Goal: Obtain resource: Obtain resource

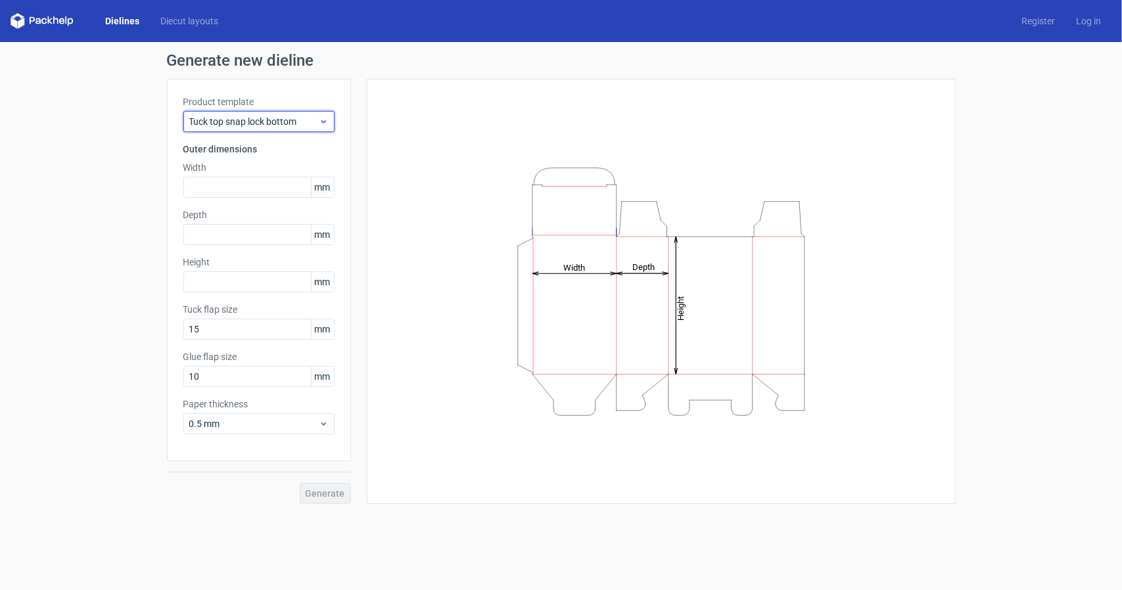
click at [271, 118] on span "Tuck top snap lock bottom" at bounding box center [254, 121] width 130 height 13
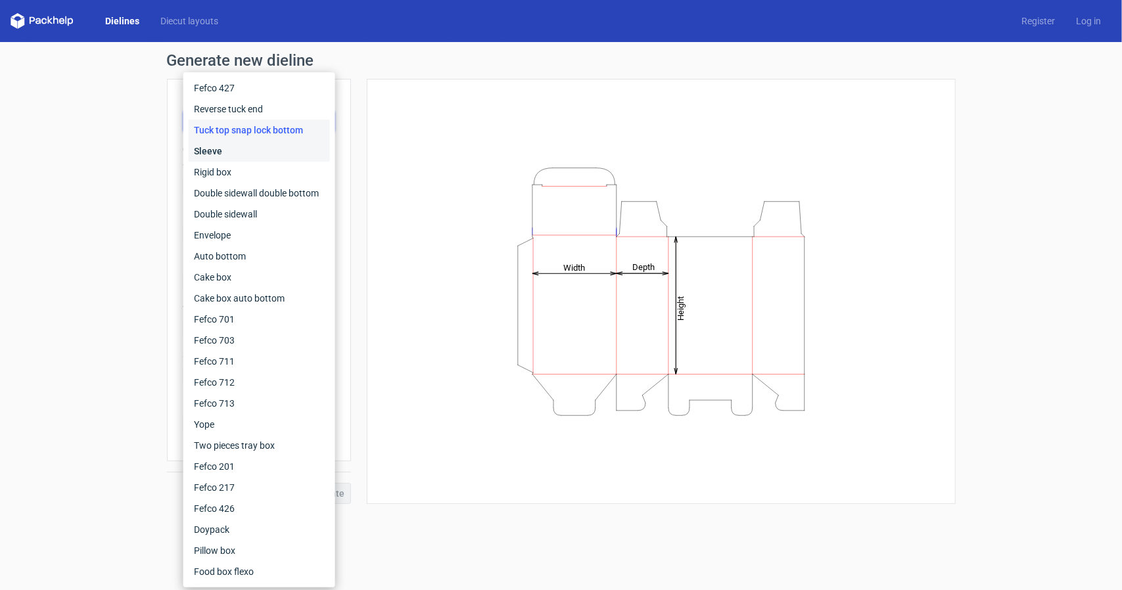
click at [234, 147] on div "Sleeve" at bounding box center [259, 151] width 141 height 21
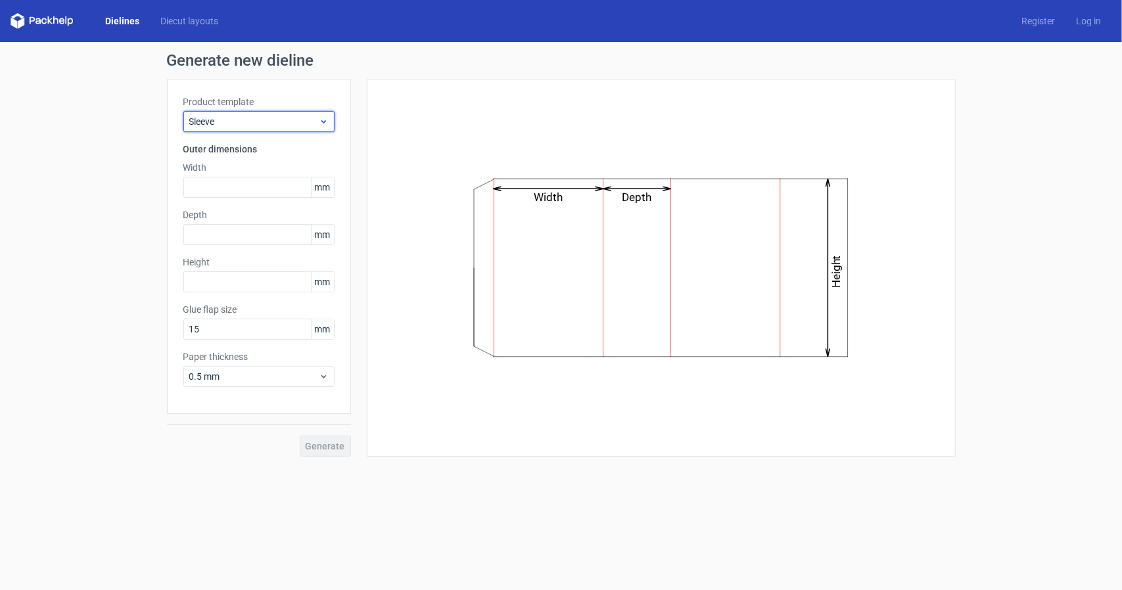
click at [259, 115] on span "Sleeve" at bounding box center [254, 121] width 130 height 13
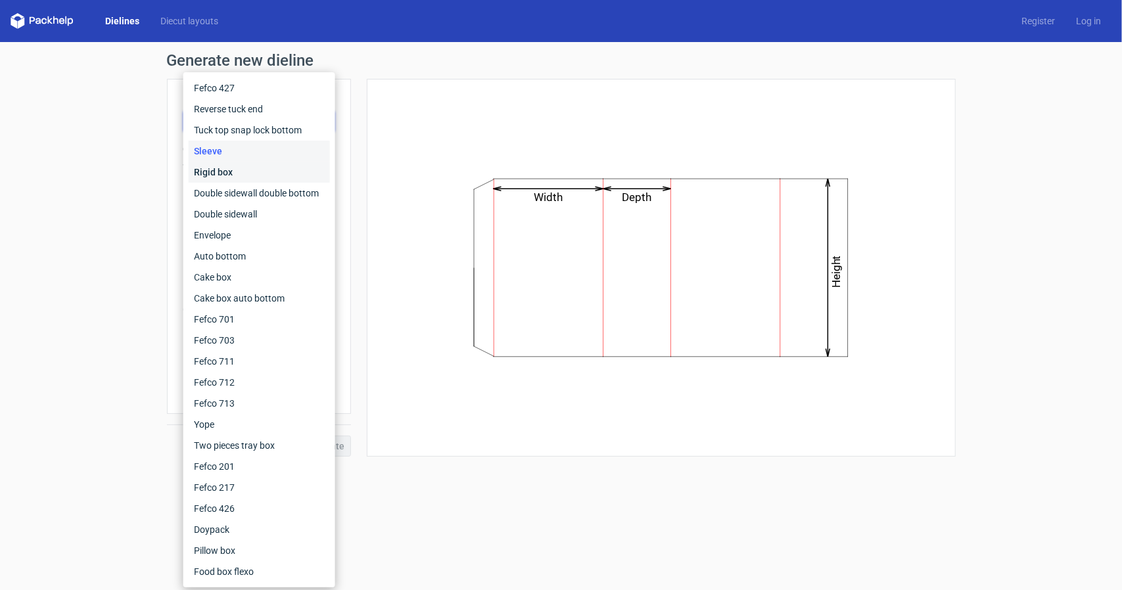
click at [229, 174] on div "Rigid box" at bounding box center [259, 172] width 141 height 21
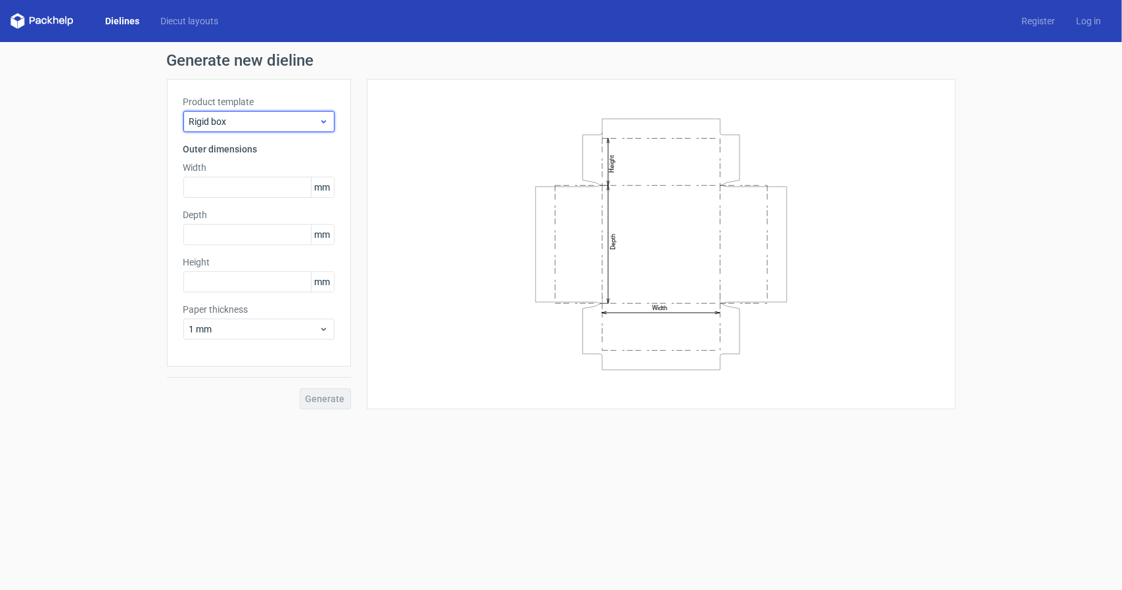
click at [258, 130] on div "Rigid box" at bounding box center [258, 121] width 151 height 21
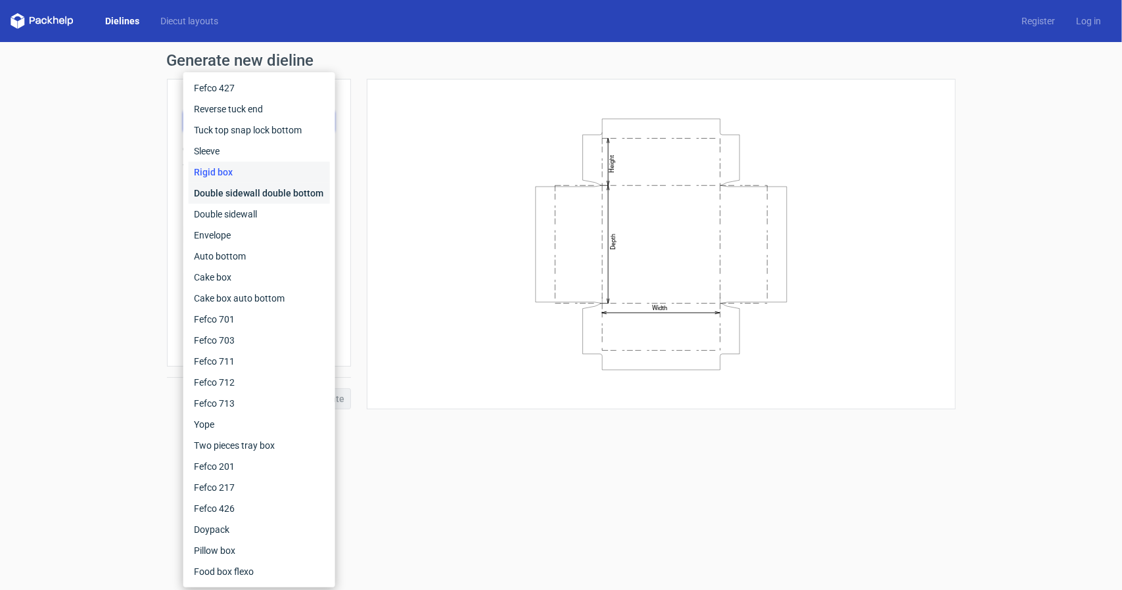
click at [237, 187] on div "Double sidewall double bottom" at bounding box center [259, 193] width 141 height 21
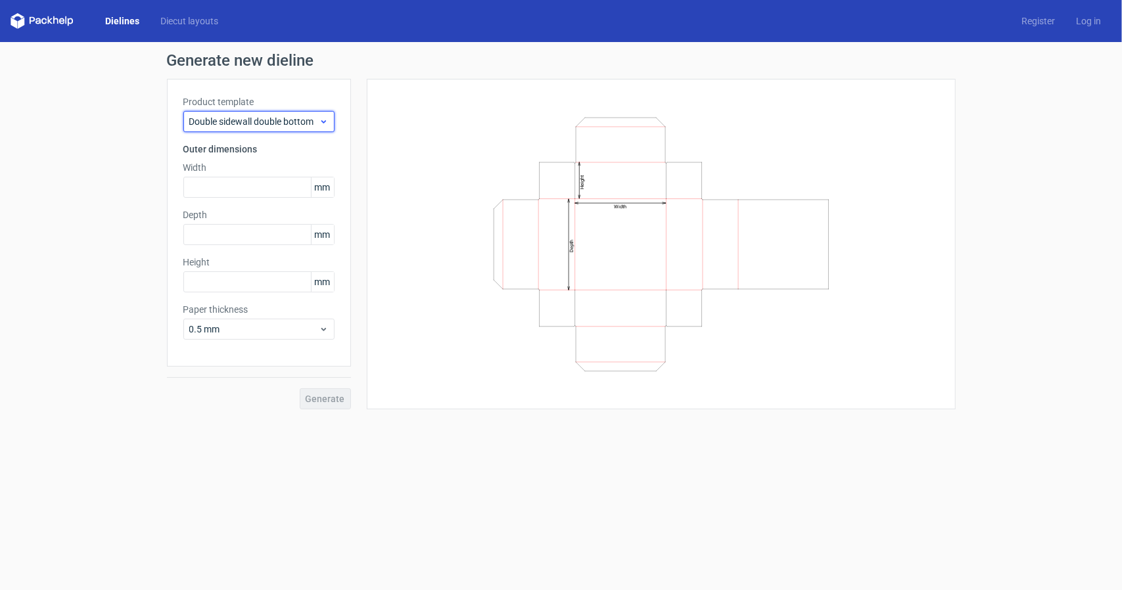
click at [269, 123] on span "Double sidewall double bottom" at bounding box center [254, 121] width 130 height 13
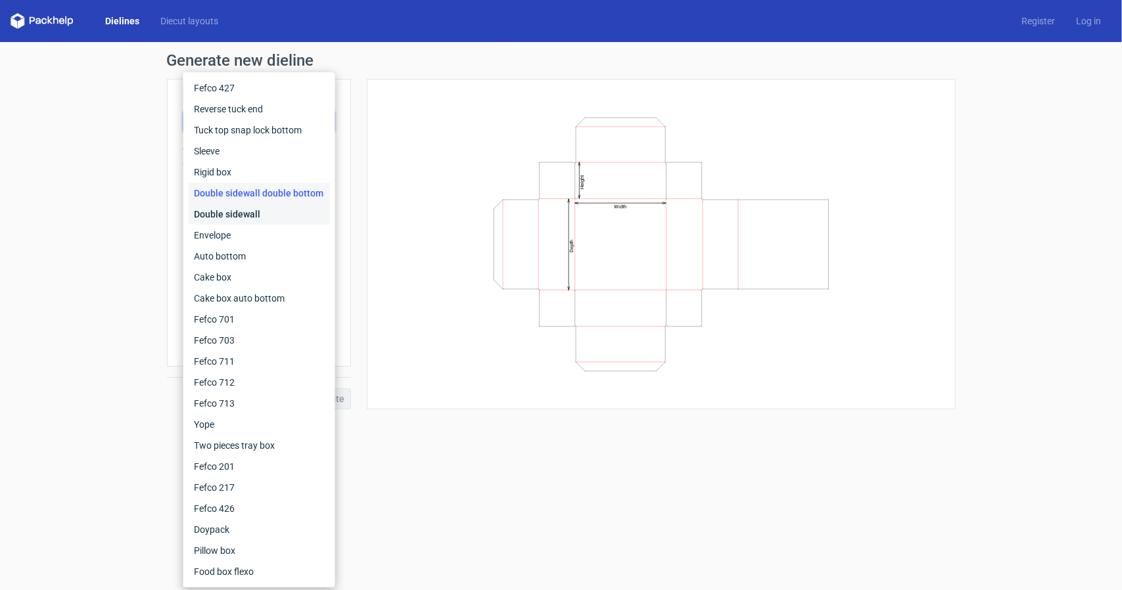
click at [242, 210] on div "Double sidewall" at bounding box center [259, 214] width 141 height 21
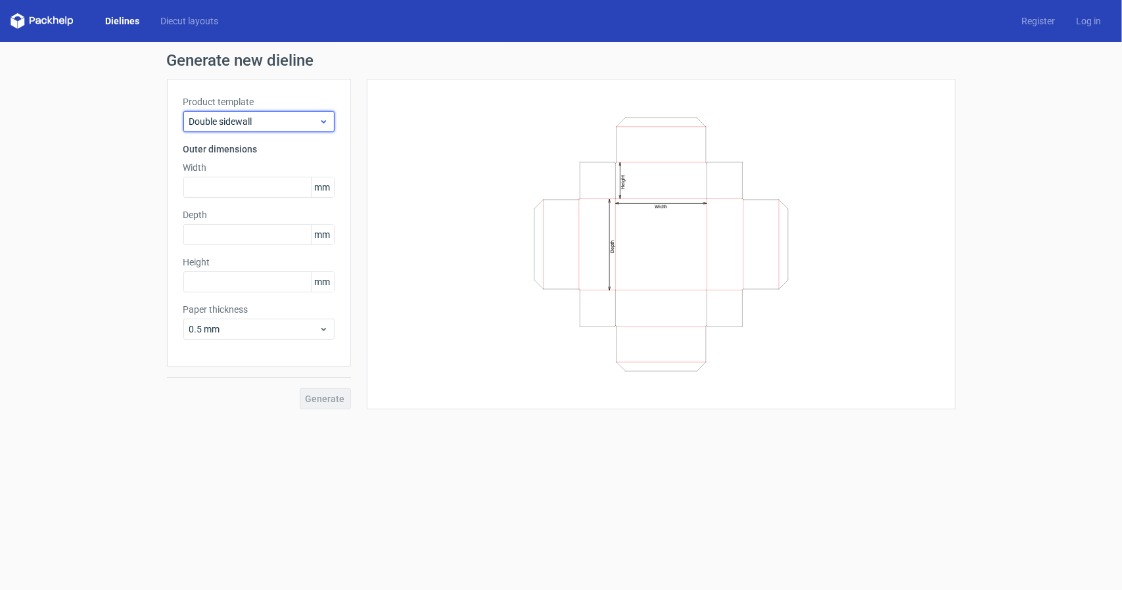
click at [260, 127] on span "Double sidewall" at bounding box center [254, 121] width 130 height 13
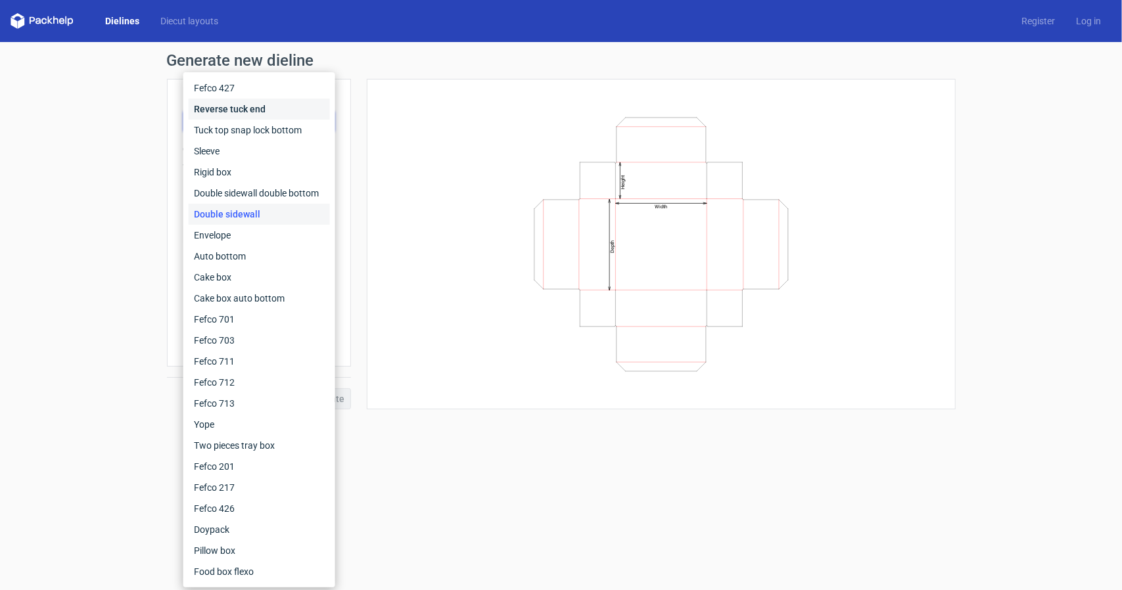
click at [241, 110] on div "Reverse tuck end" at bounding box center [259, 109] width 141 height 21
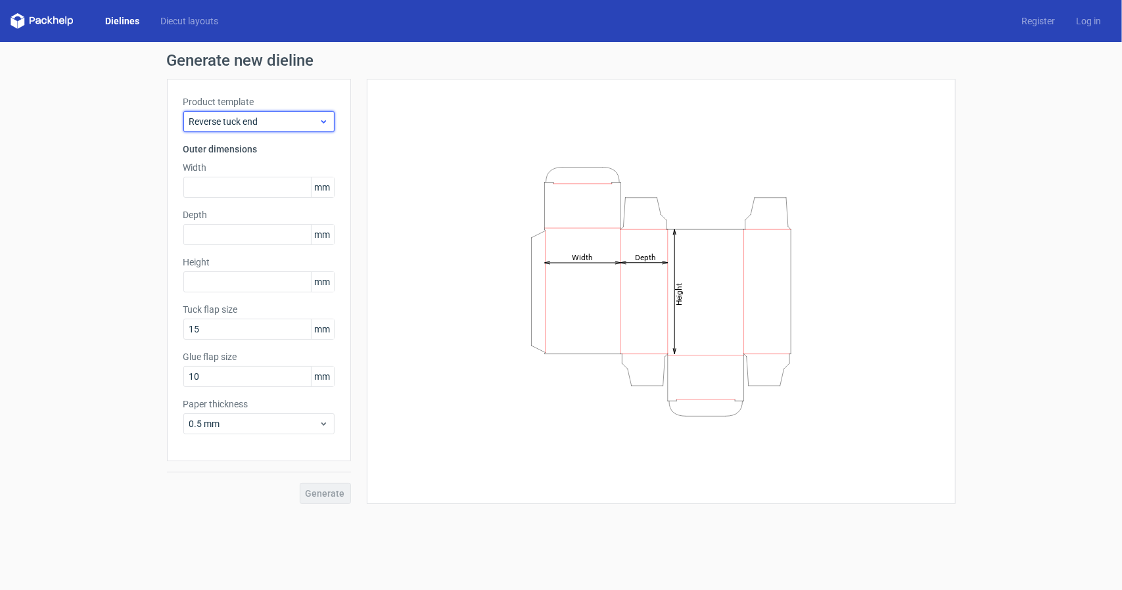
click at [245, 126] on span "Reverse tuck end" at bounding box center [254, 121] width 130 height 13
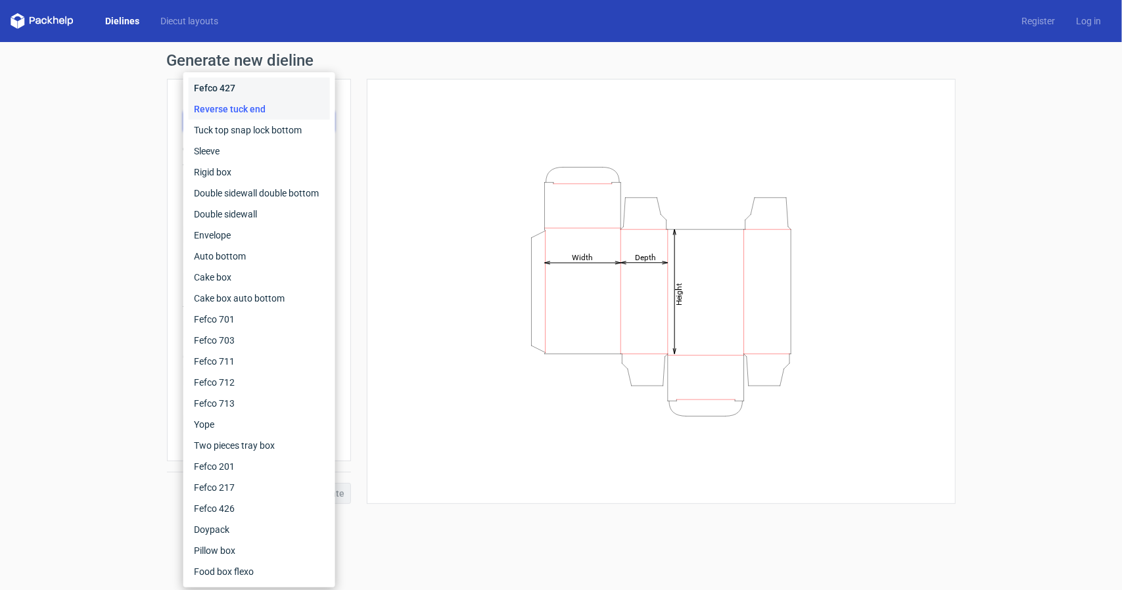
click at [228, 94] on div "Fefco 427" at bounding box center [259, 88] width 141 height 21
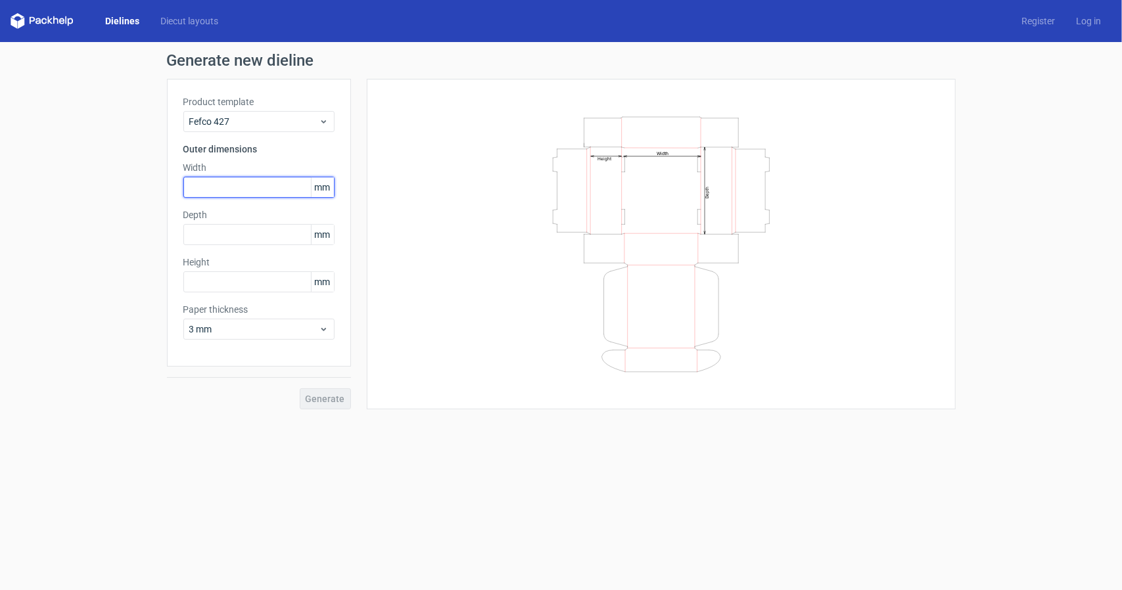
click at [229, 182] on input "text" at bounding box center [258, 187] width 151 height 21
click at [325, 190] on span "mm" at bounding box center [322, 188] width 23 height 20
click at [264, 189] on input "text" at bounding box center [258, 187] width 151 height 21
click at [266, 187] on input "text" at bounding box center [258, 187] width 151 height 21
type input "228"
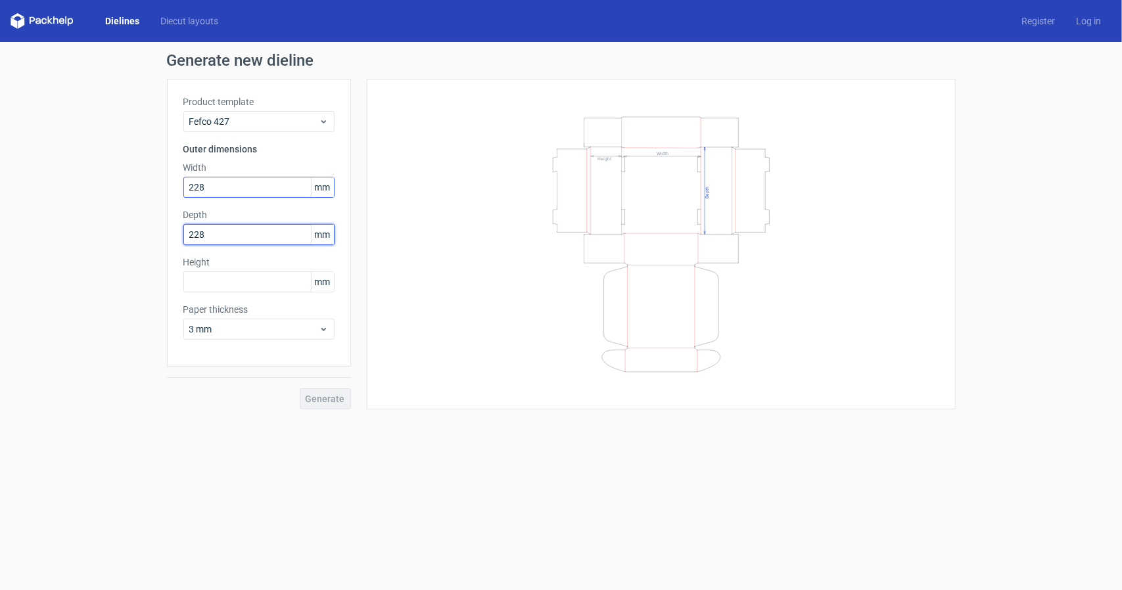
type input "228"
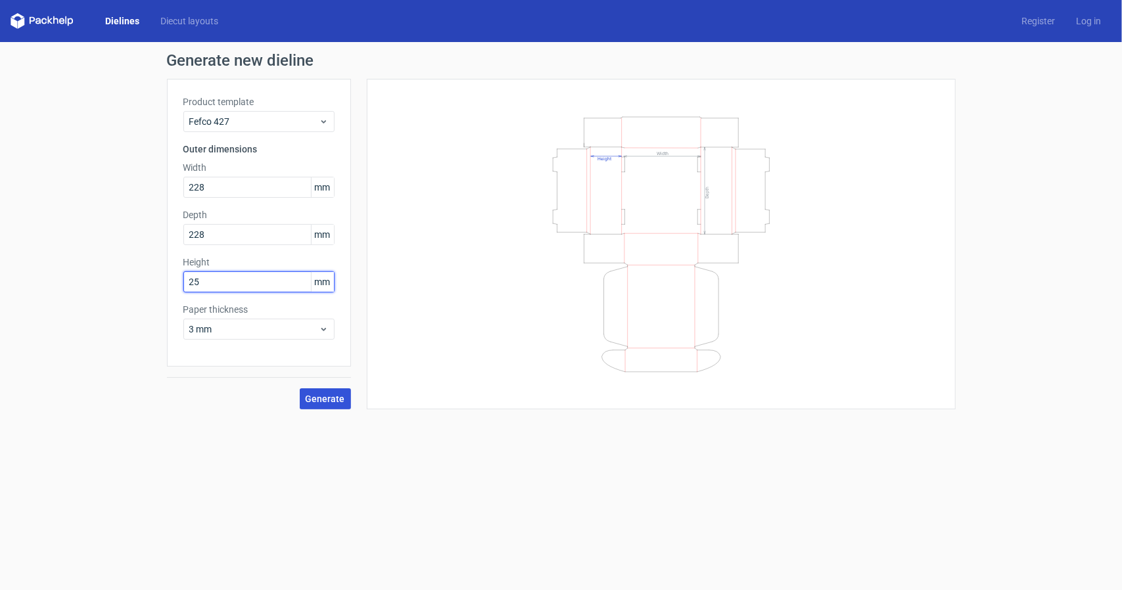
type input "25"
click at [324, 394] on span "Generate" at bounding box center [325, 398] width 39 height 9
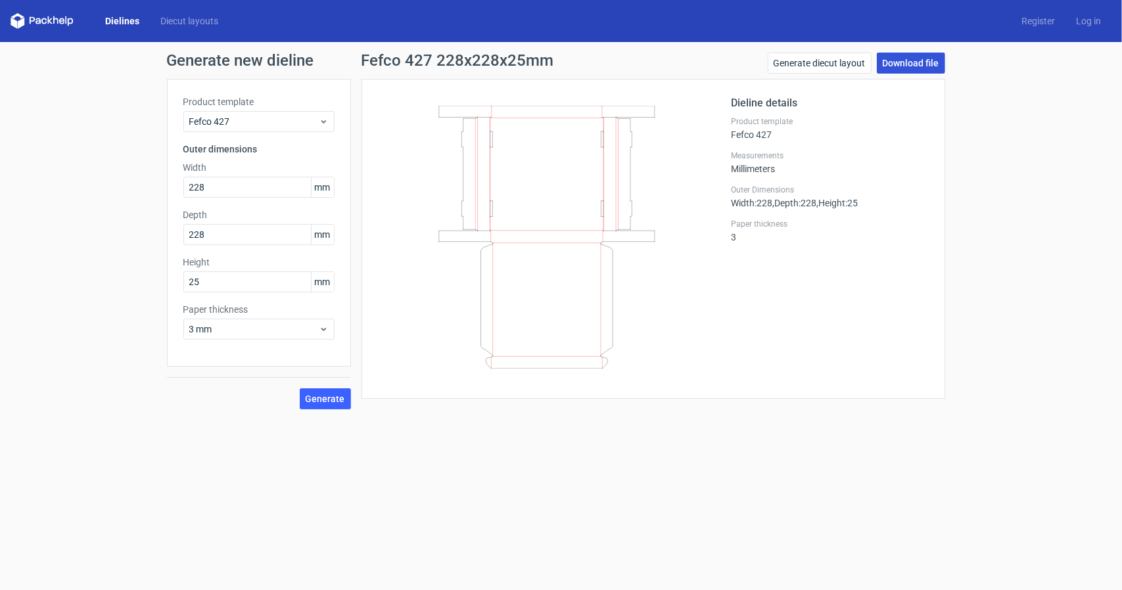
click at [907, 66] on link "Download file" at bounding box center [911, 63] width 68 height 21
click at [831, 64] on link "Generate diecut layout" at bounding box center [820, 63] width 104 height 21
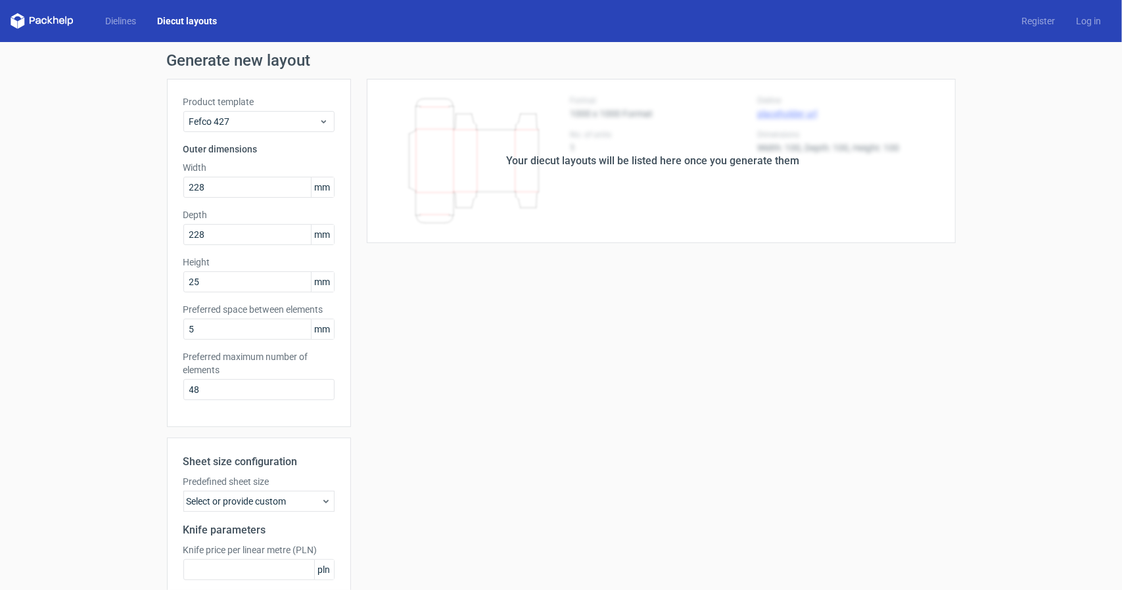
click at [661, 174] on div "Your diecut layouts will be listed here once you generate them" at bounding box center [653, 161] width 605 height 164
click at [1081, 19] on link "Log in" at bounding box center [1089, 20] width 46 height 13
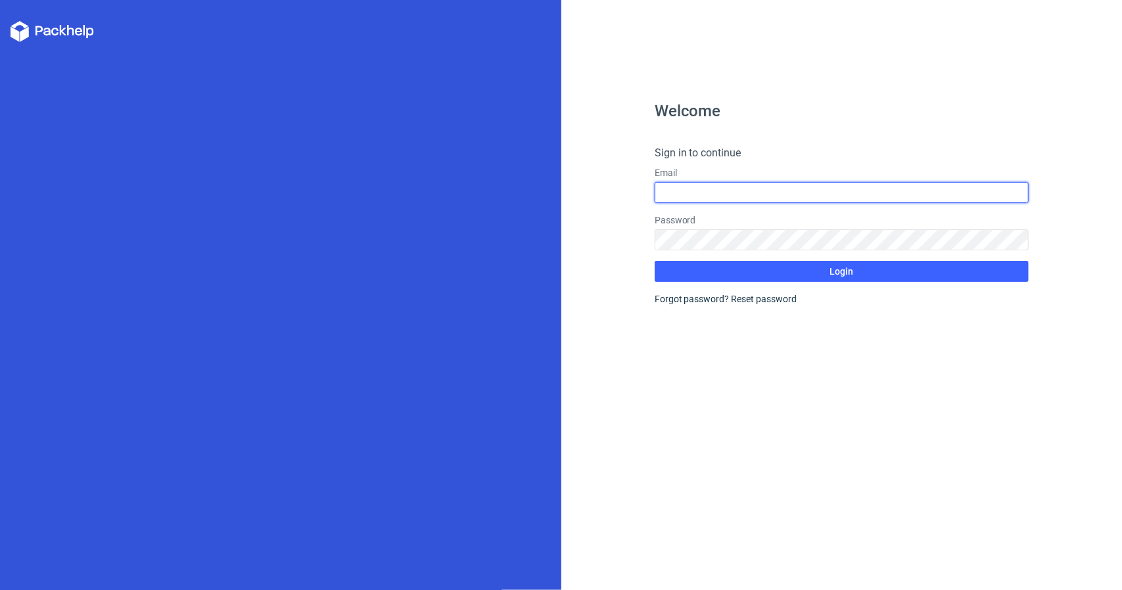
click at [778, 191] on input "text" at bounding box center [842, 192] width 374 height 21
type input "[EMAIL_ADDRESS][DOMAIN_NAME]"
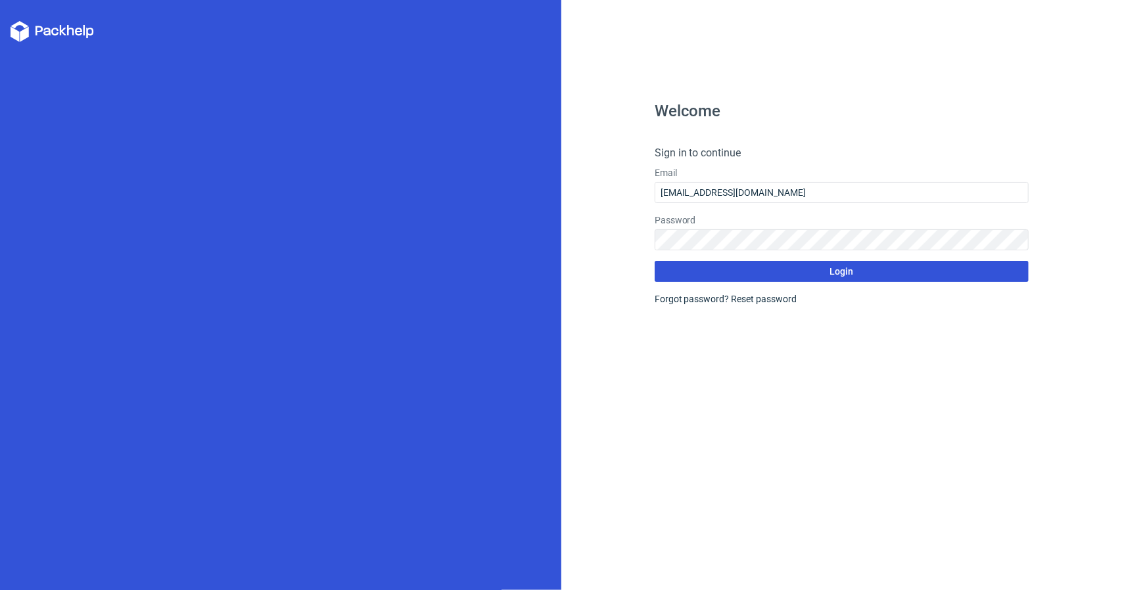
click at [788, 269] on button "Login" at bounding box center [842, 271] width 374 height 21
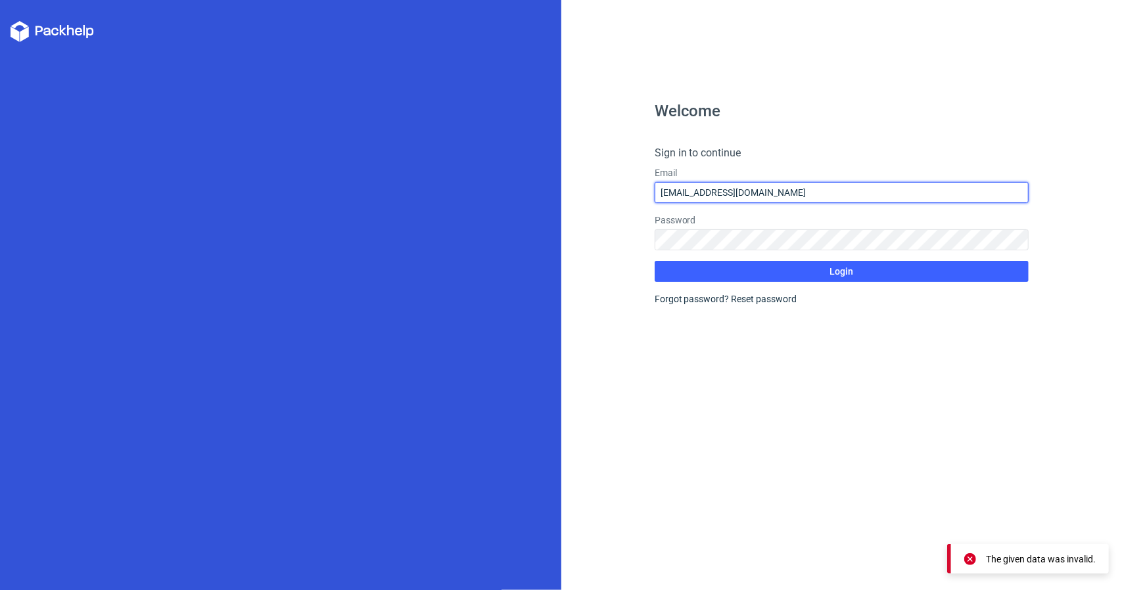
click at [778, 194] on input "[EMAIL_ADDRESS][DOMAIN_NAME]" at bounding box center [842, 192] width 374 height 21
click at [745, 299] on link "Reset password" at bounding box center [765, 299] width 66 height 11
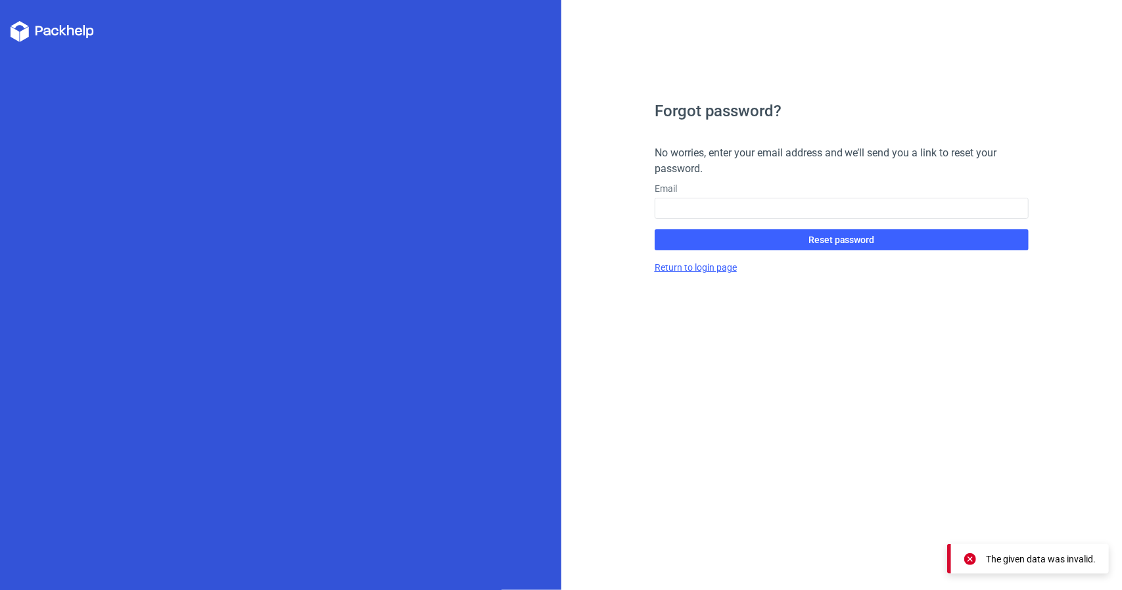
click at [705, 270] on link "Return to login page" at bounding box center [696, 267] width 82 height 11
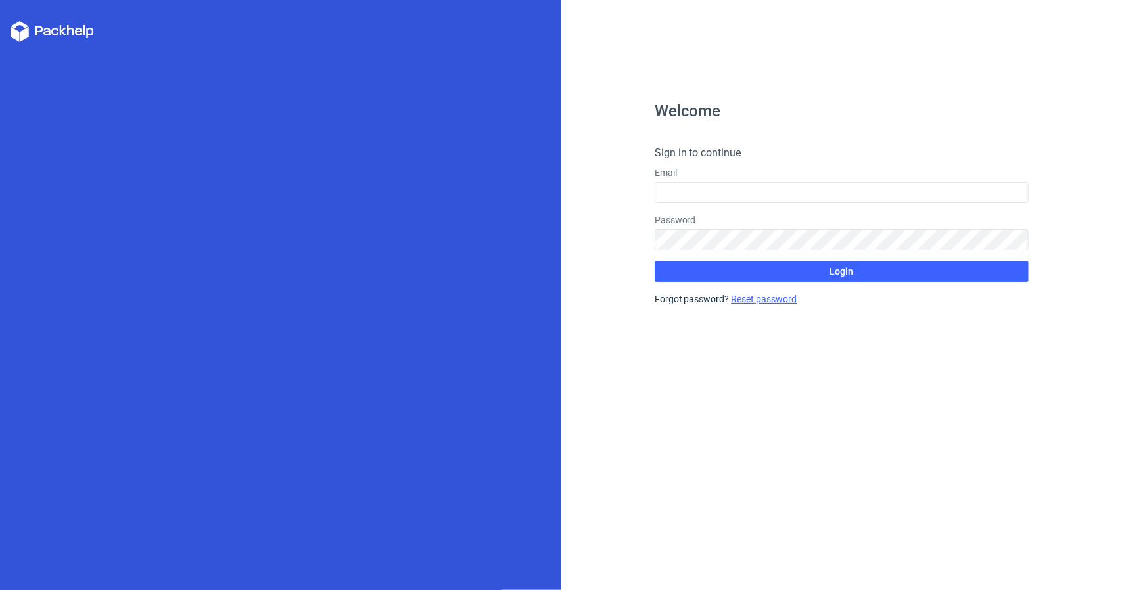
click at [759, 300] on link "Reset password" at bounding box center [765, 299] width 66 height 11
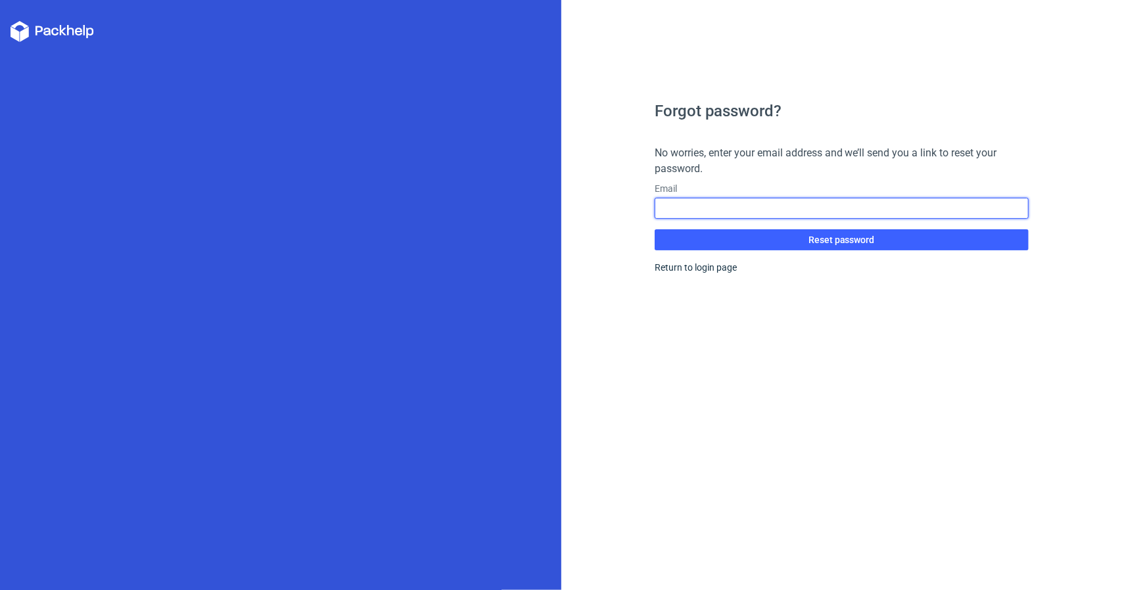
click at [696, 210] on input "text" at bounding box center [842, 208] width 374 height 21
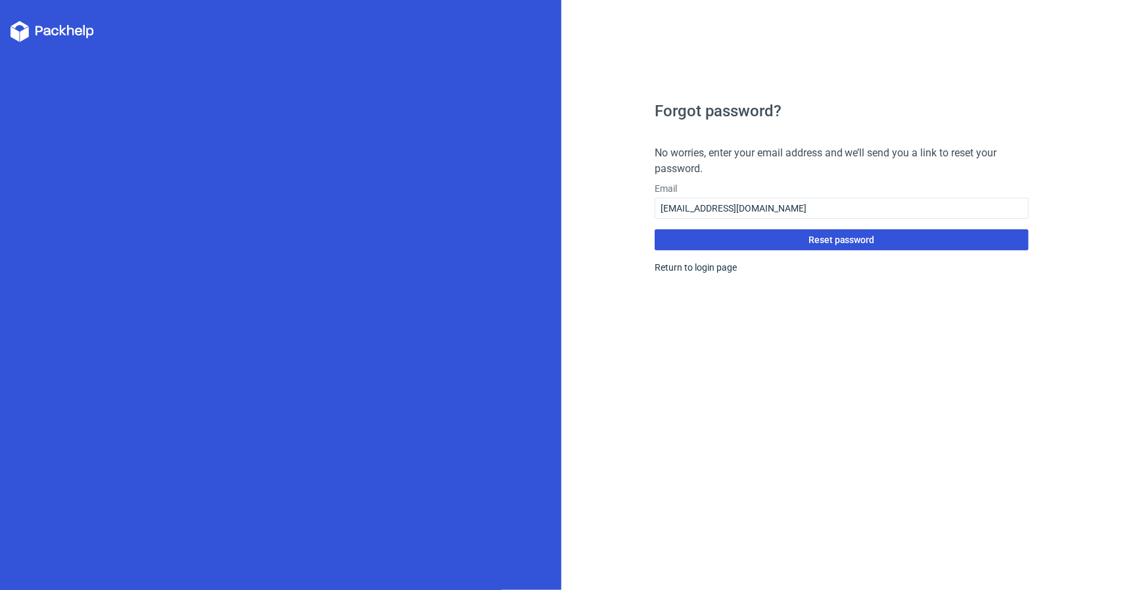
click at [763, 241] on button "Reset password" at bounding box center [842, 239] width 374 height 21
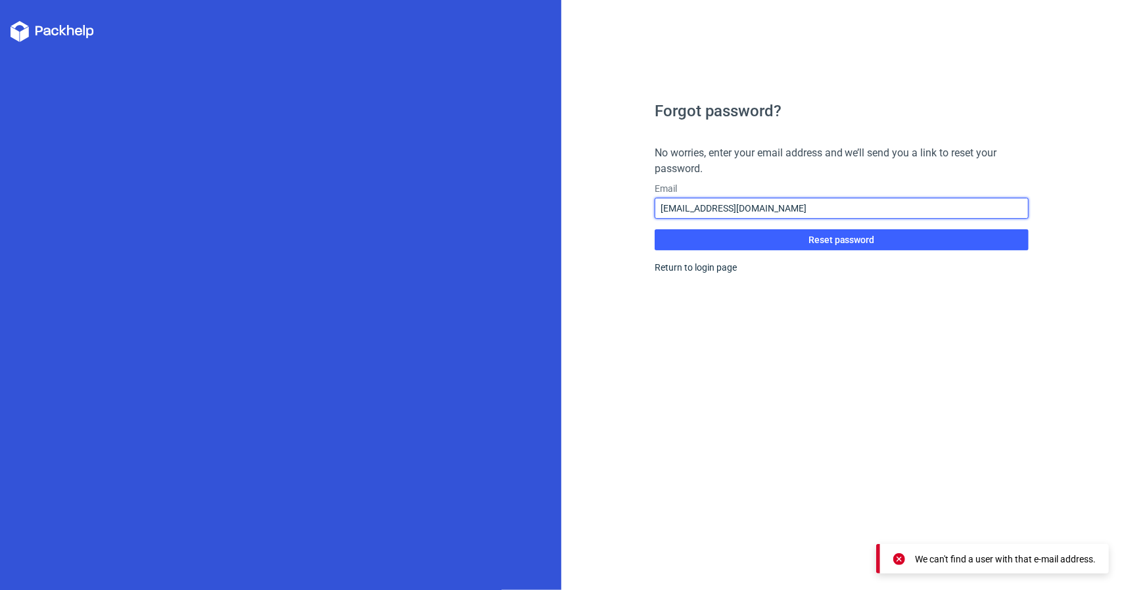
drag, startPoint x: 803, startPoint y: 211, endPoint x: 622, endPoint y: 202, distance: 181.7
click at [622, 202] on div "Forgot password? No worries, enter your email address and we’ll send you a link…" at bounding box center [843, 295] width 562 height 590
type input "[EMAIL_ADDRESS][DOMAIN_NAME]"
click at [655, 229] on button "Reset password" at bounding box center [842, 239] width 374 height 21
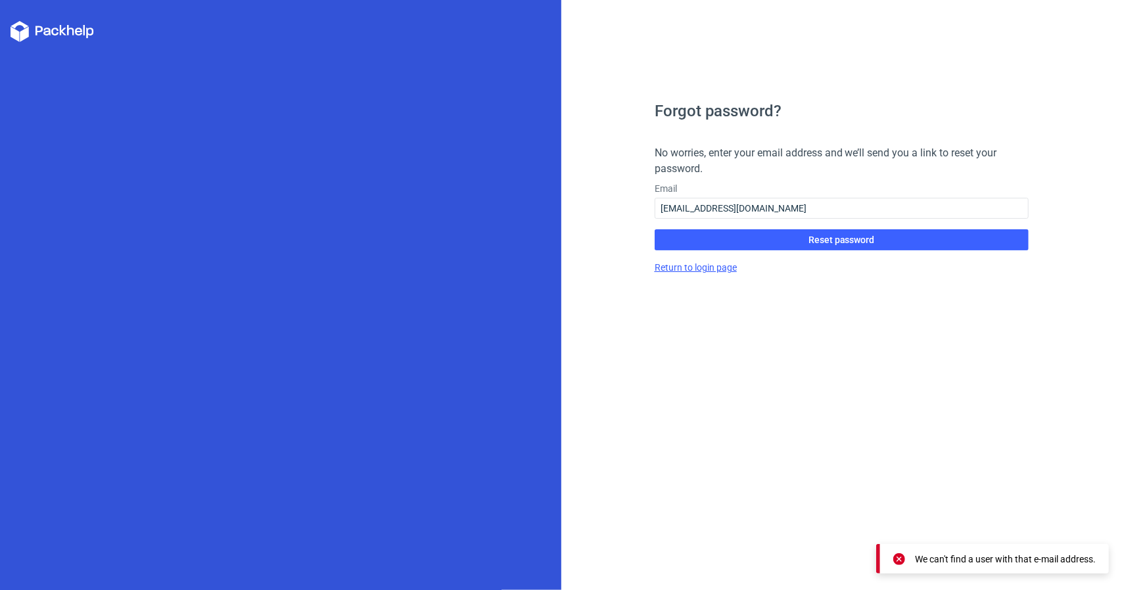
click at [715, 270] on link "Return to login page" at bounding box center [696, 267] width 82 height 11
